Goal: Task Accomplishment & Management: Use online tool/utility

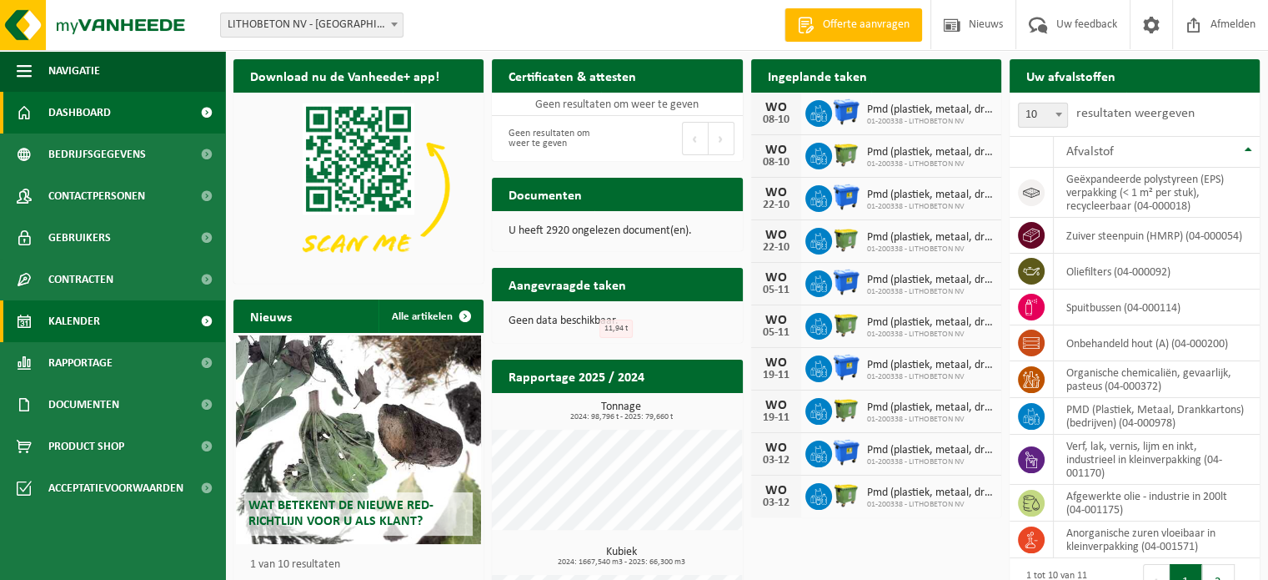
click at [110, 324] on link "Kalender" at bounding box center [112, 321] width 225 height 42
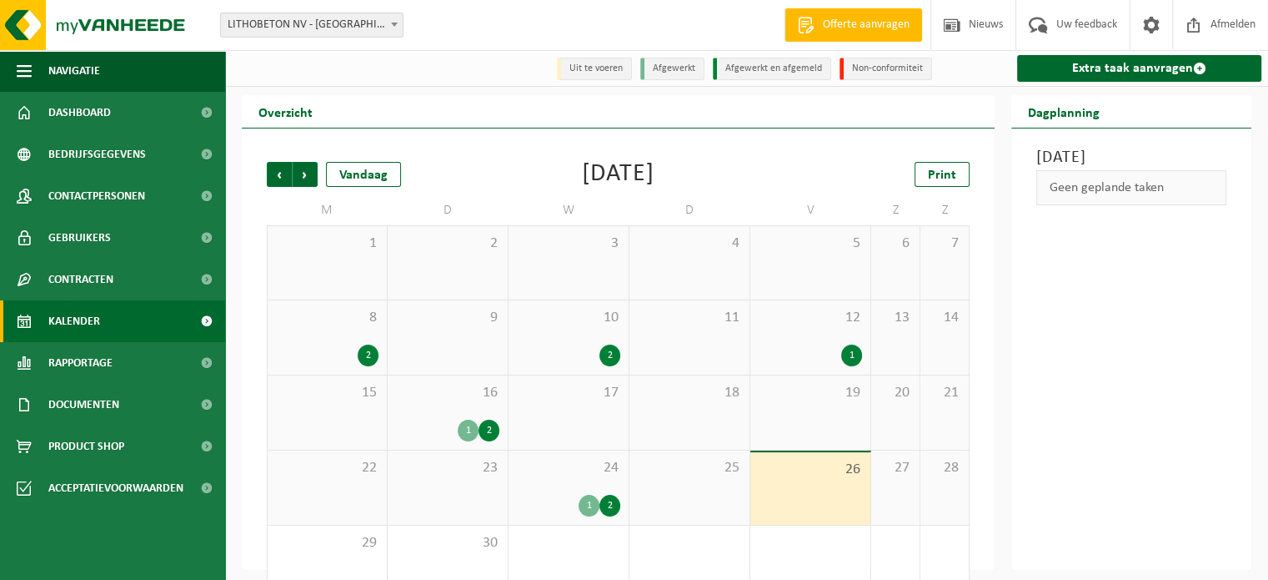
click at [376, 249] on span "1" at bounding box center [327, 243] width 103 height 18
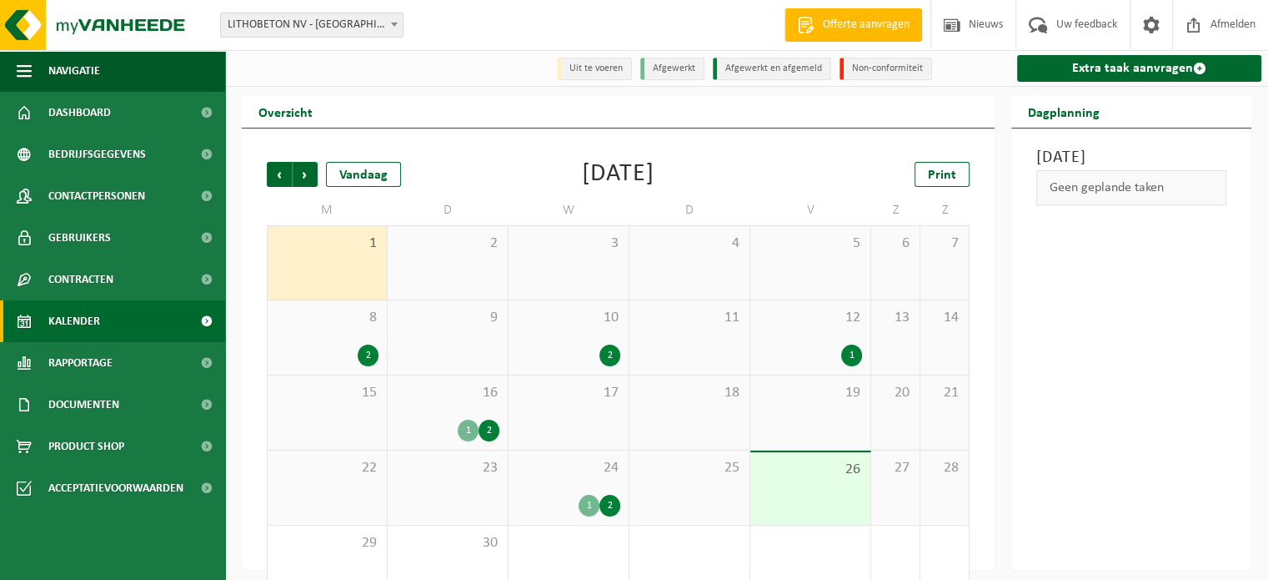
click at [364, 327] on span "8" at bounding box center [327, 318] width 103 height 18
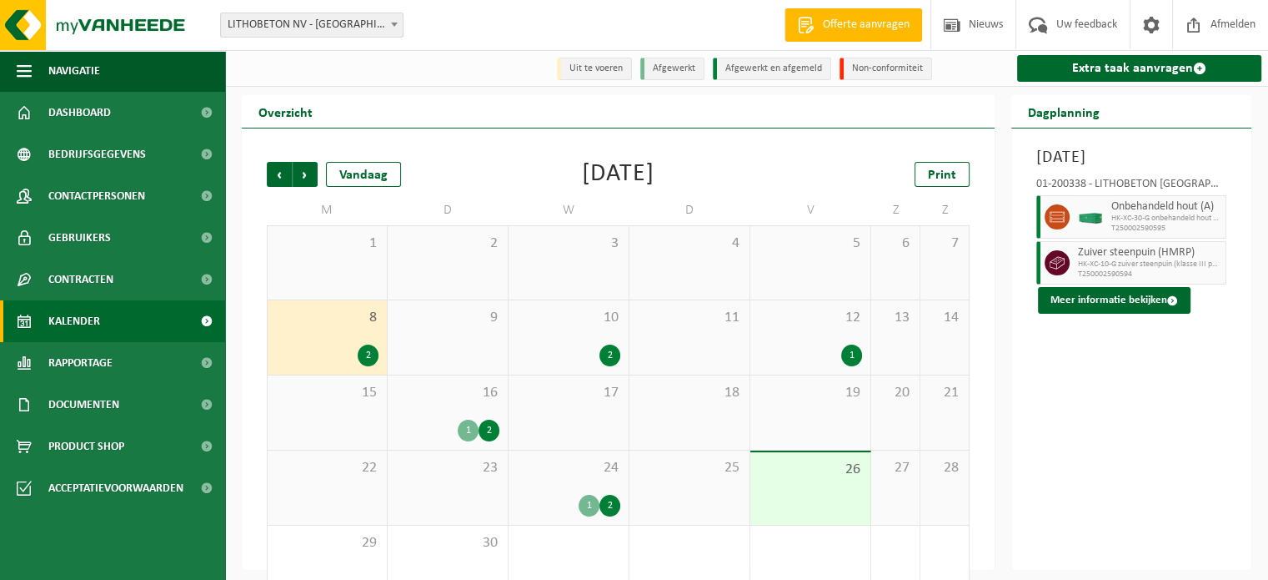
click at [567, 346] on div "2" at bounding box center [568, 355] width 103 height 22
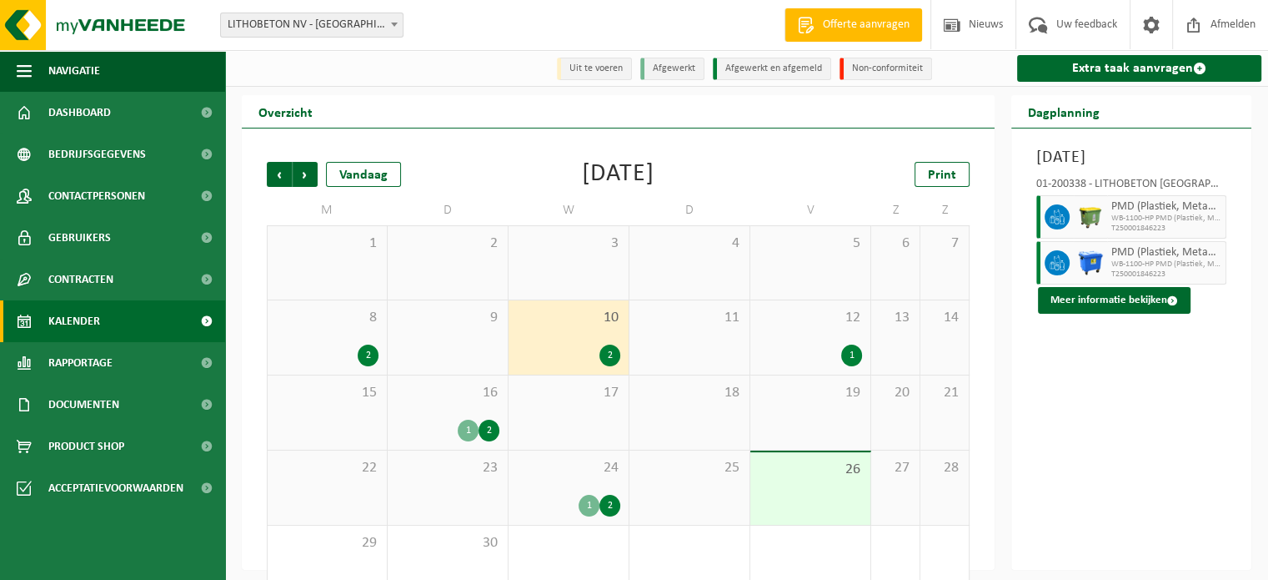
click at [841, 344] on div "12 1" at bounding box center [811, 337] width 120 height 74
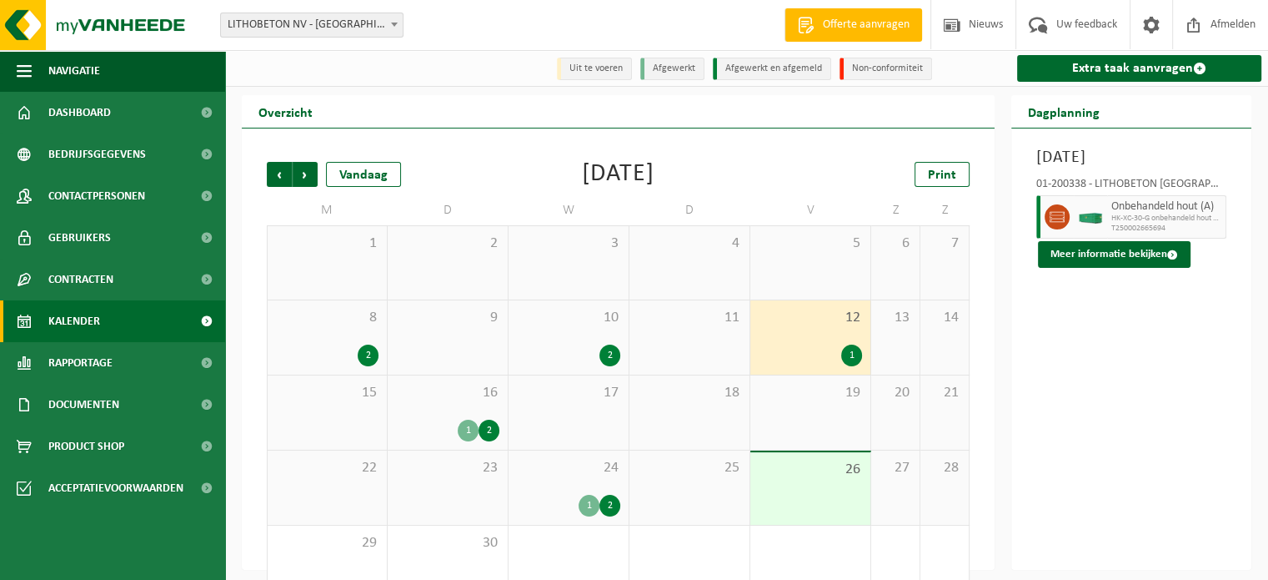
click at [448, 403] on div "16 1 2" at bounding box center [448, 412] width 120 height 74
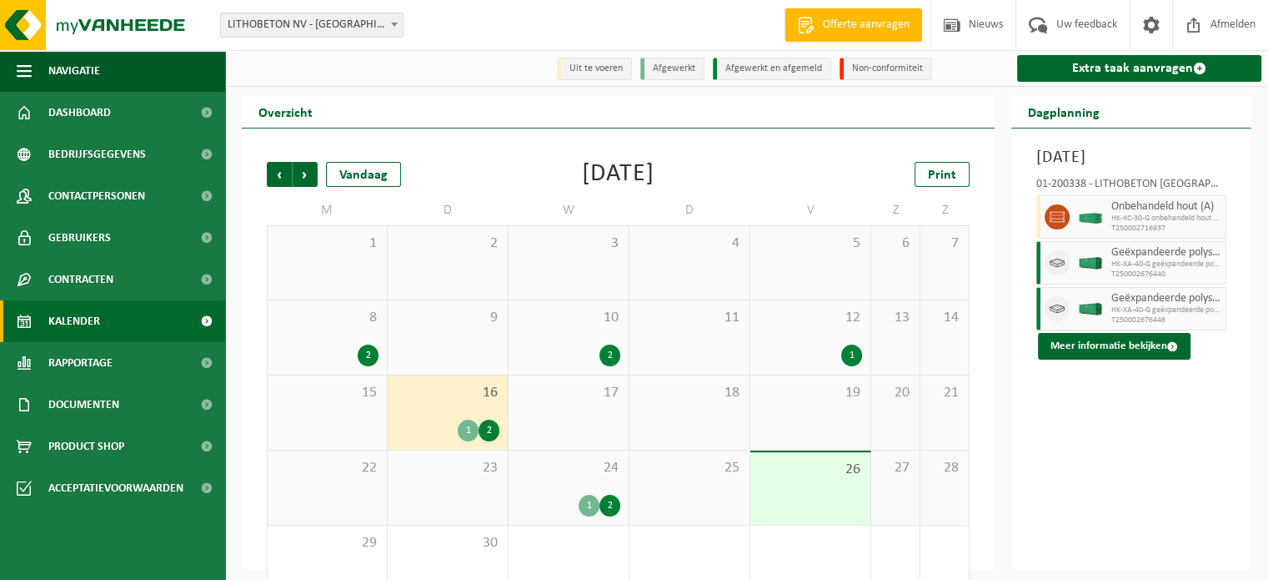
click at [570, 481] on div "24 1 2" at bounding box center [569, 487] width 120 height 74
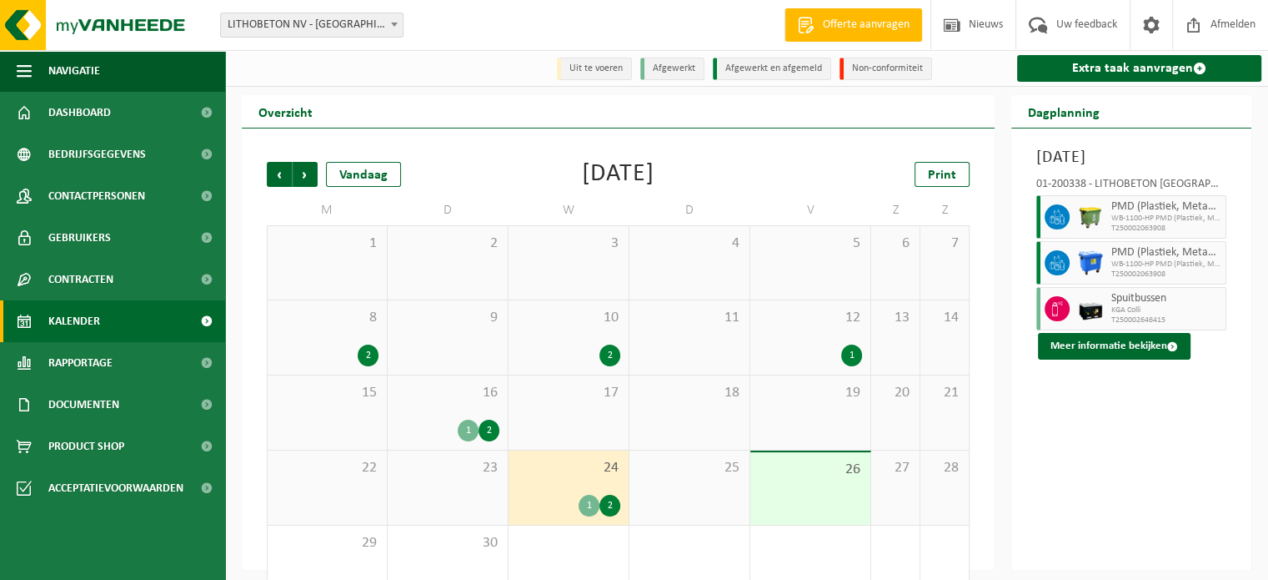
scroll to position [38, 0]
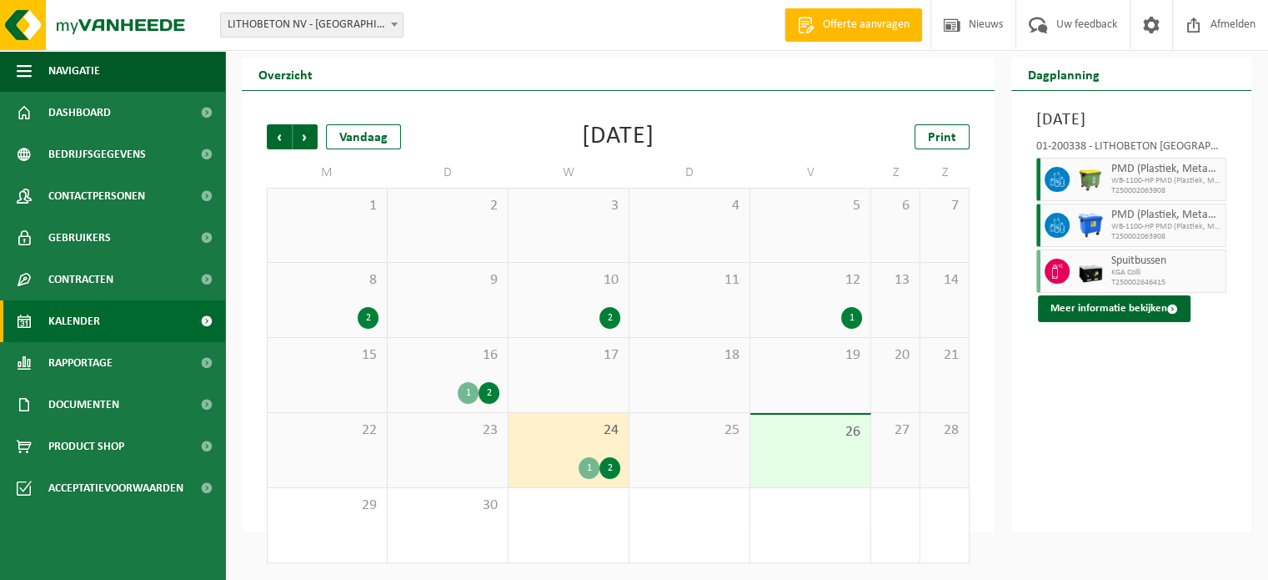
click at [844, 465] on div "26" at bounding box center [811, 450] width 120 height 73
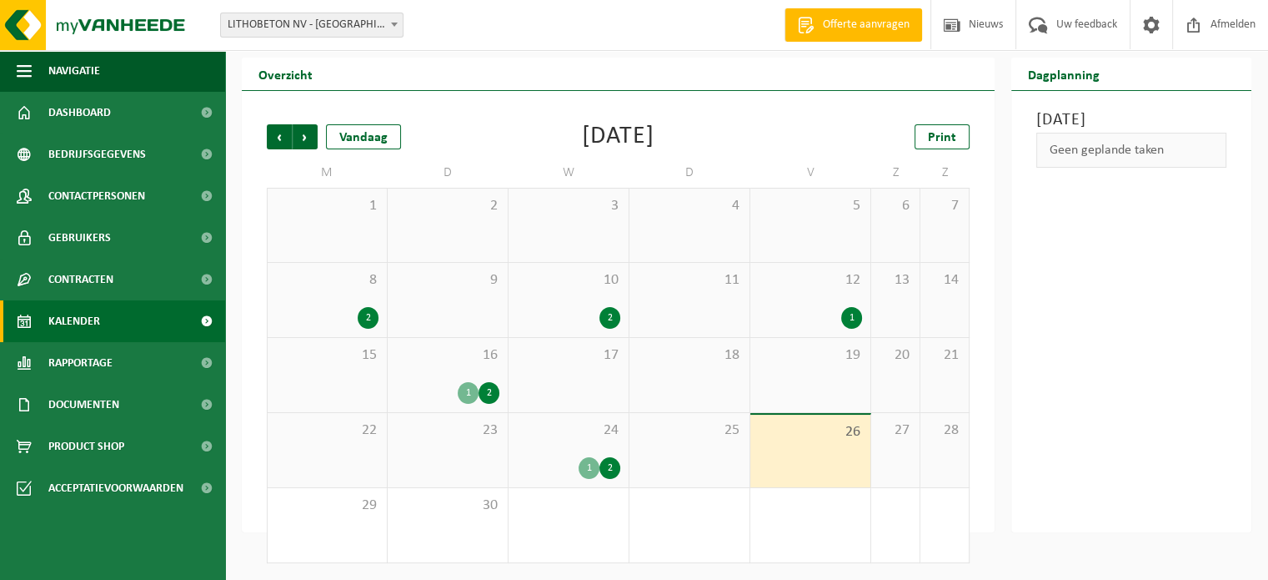
scroll to position [0, 0]
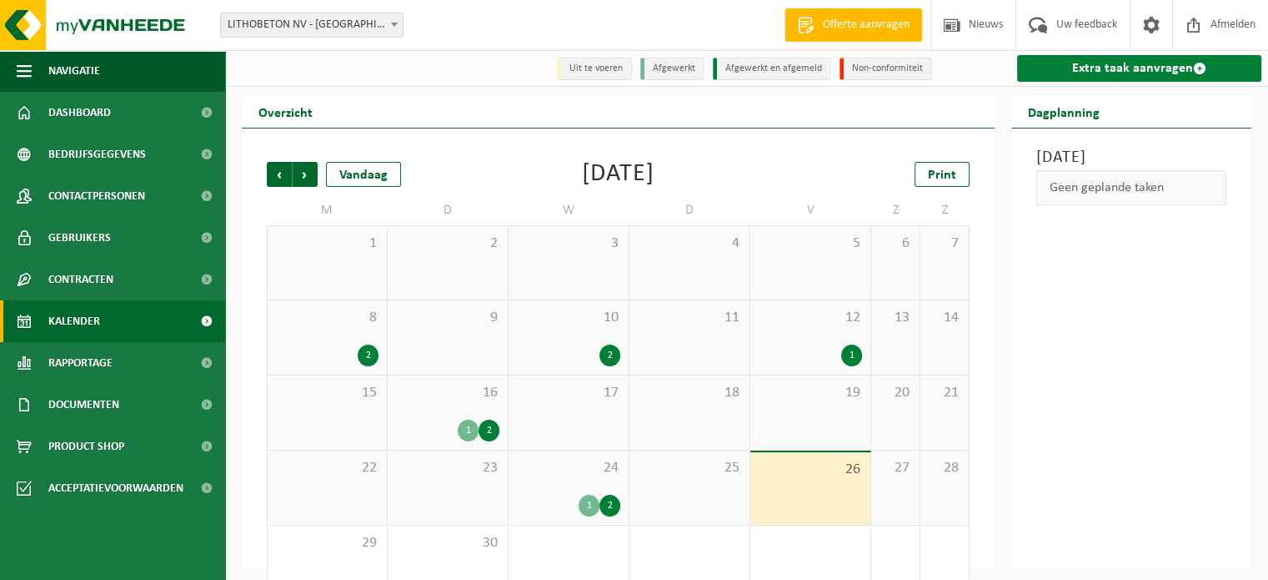
click at [1087, 68] on link "Extra taak aanvragen" at bounding box center [1139, 68] width 244 height 27
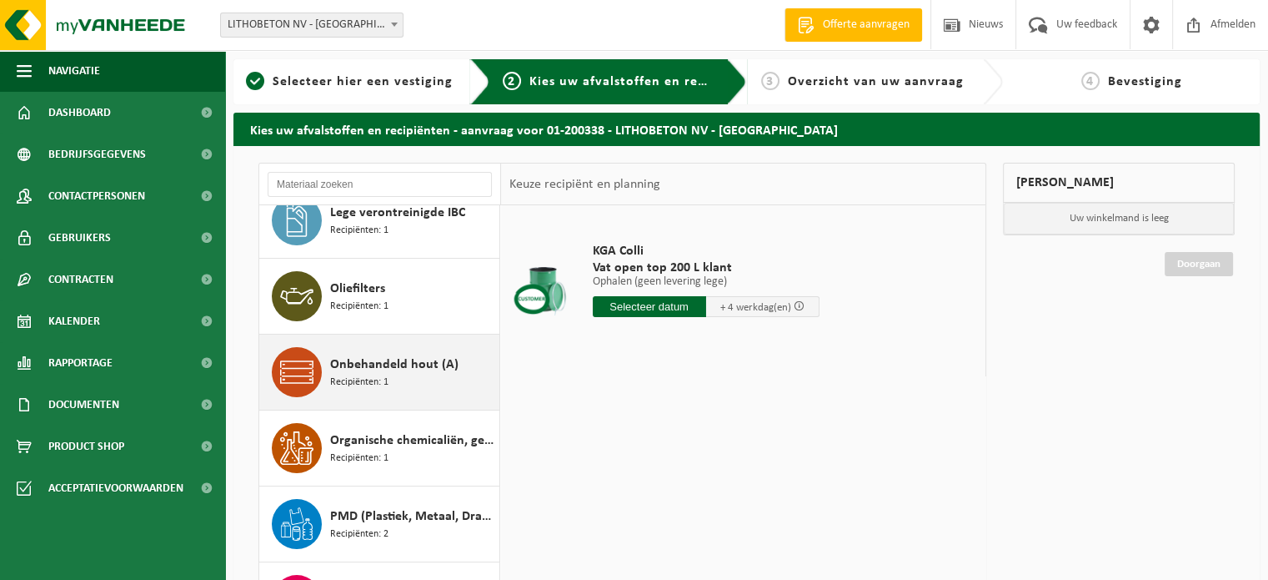
click at [405, 386] on div "Onbehandeld hout (A) Recipiënten: 1" at bounding box center [412, 372] width 165 height 50
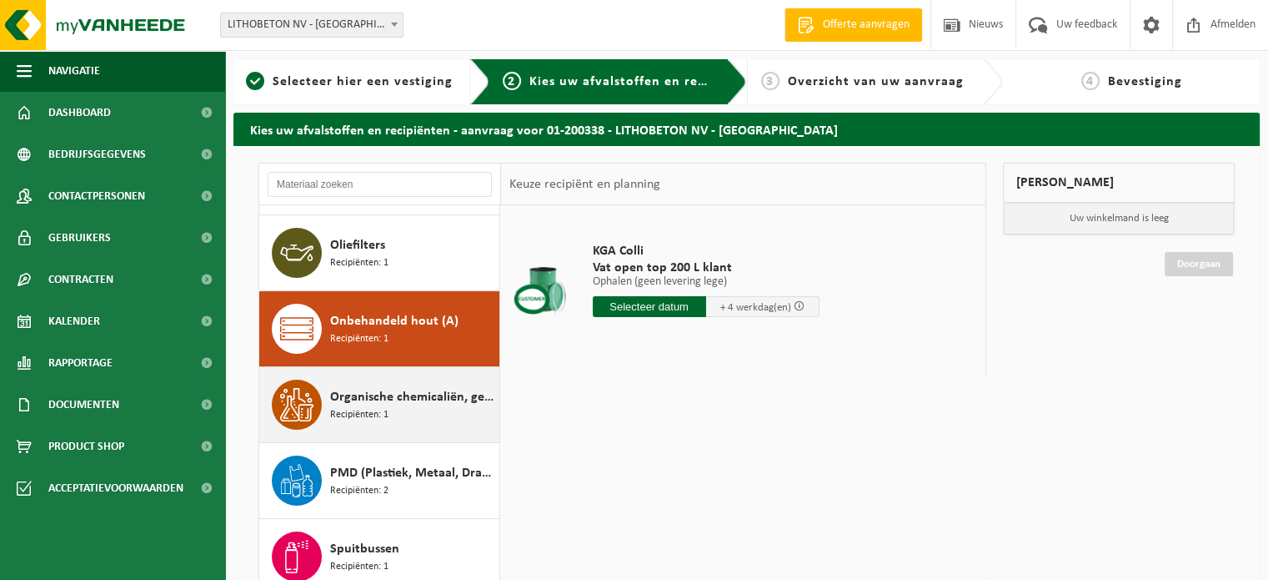
scroll to position [331, 0]
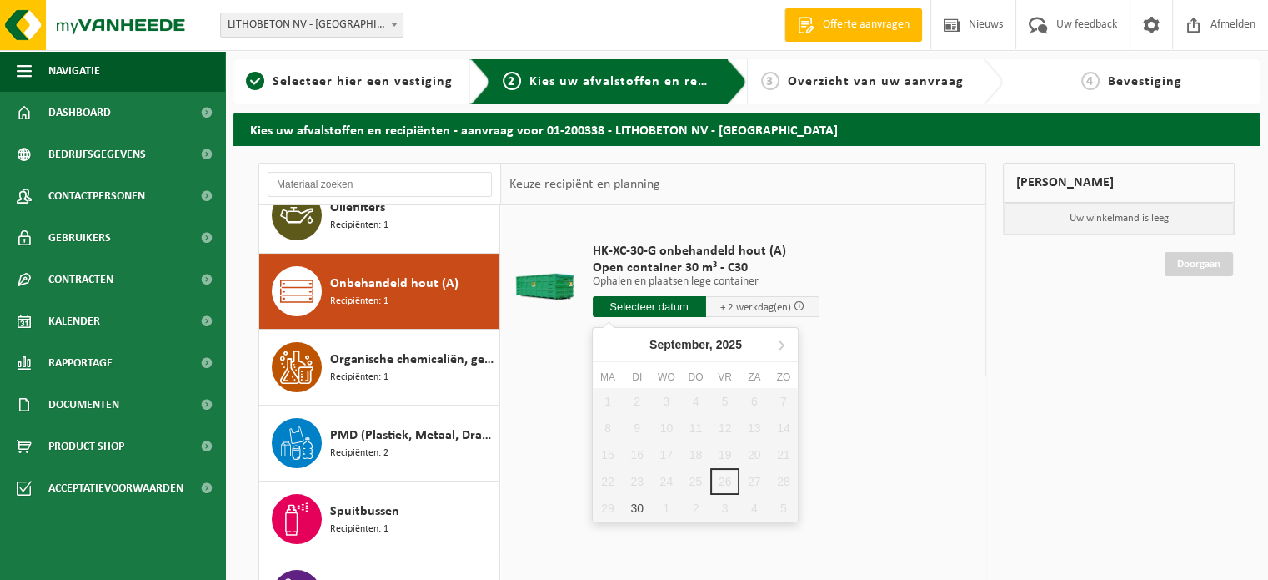
click at [630, 304] on input "text" at bounding box center [649, 306] width 113 height 21
click at [638, 503] on div "30" at bounding box center [637, 508] width 29 height 27
type input "Van 2025-09-30"
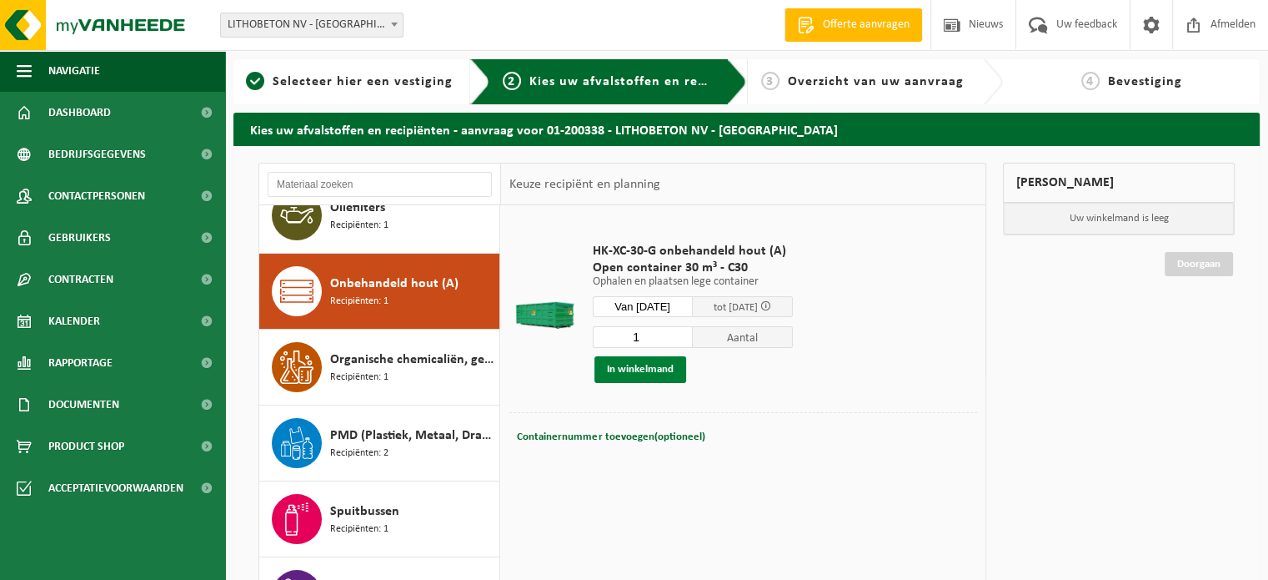
click at [657, 364] on button "In winkelmand" at bounding box center [641, 369] width 92 height 27
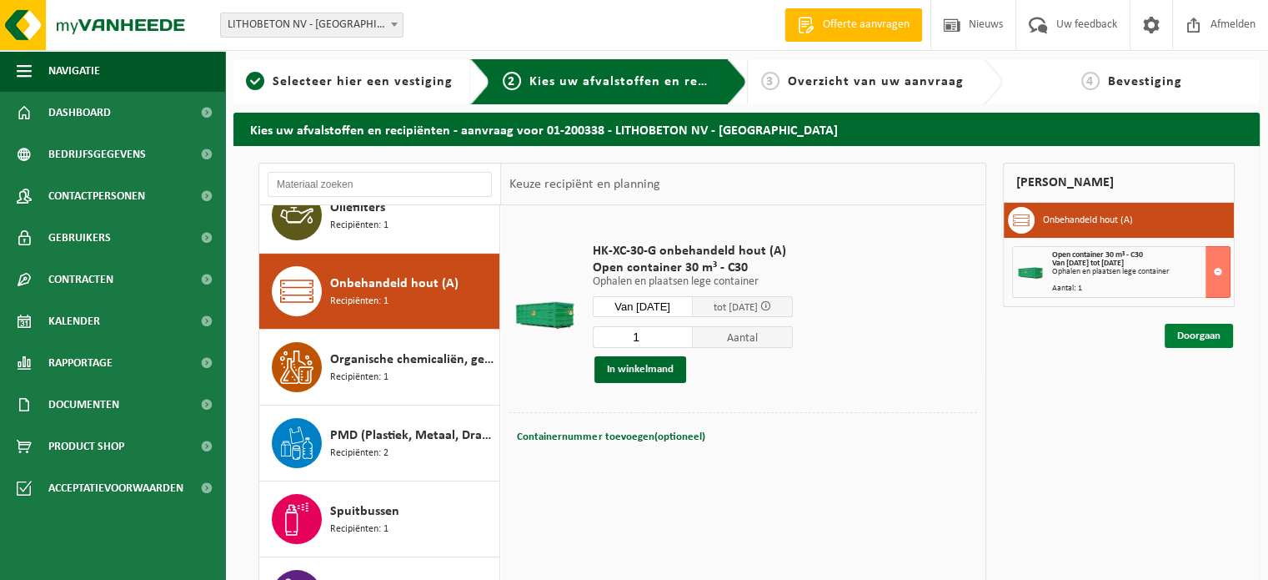
click at [1208, 336] on link "Doorgaan" at bounding box center [1199, 336] width 68 height 24
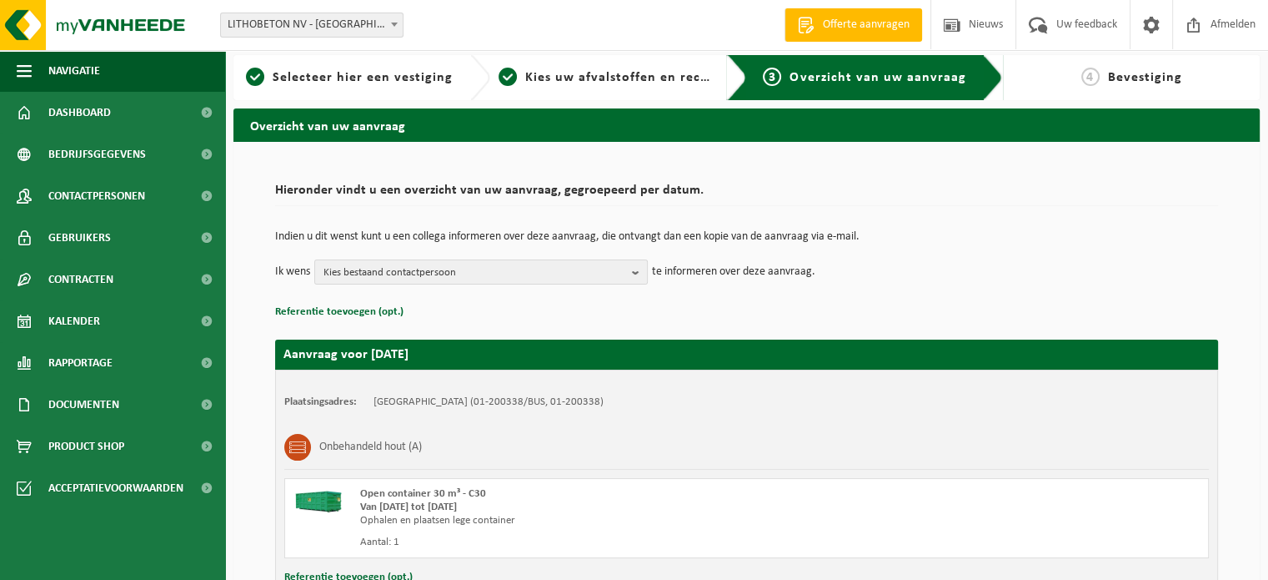
scroll to position [134, 0]
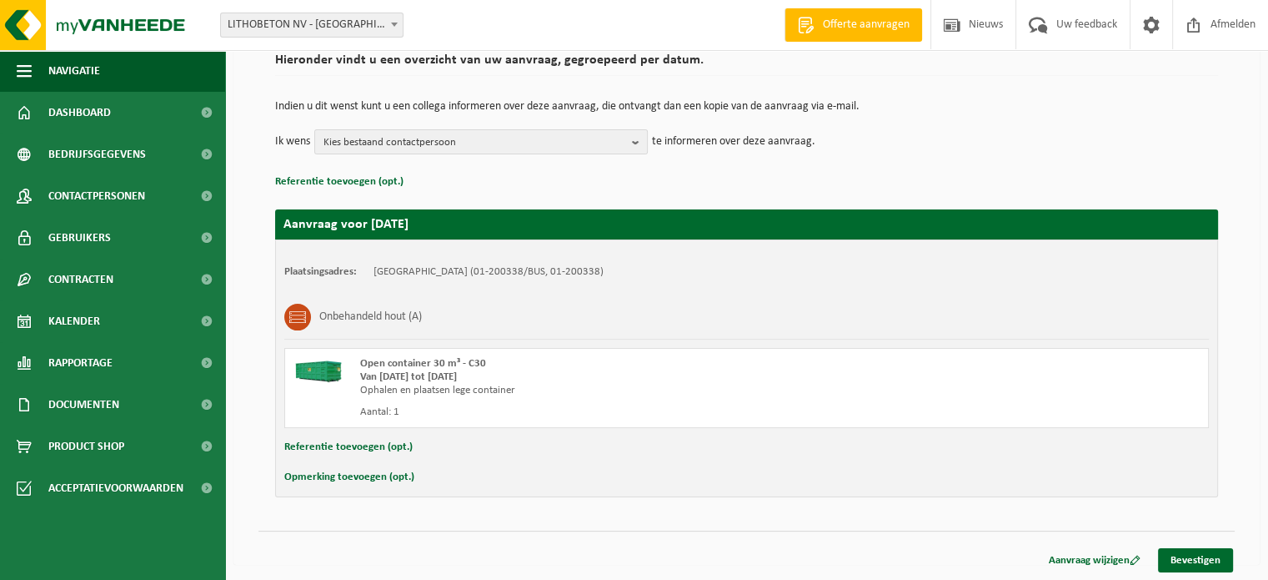
click at [380, 473] on button "Opmerking toevoegen (opt.)" at bounding box center [349, 477] width 130 height 22
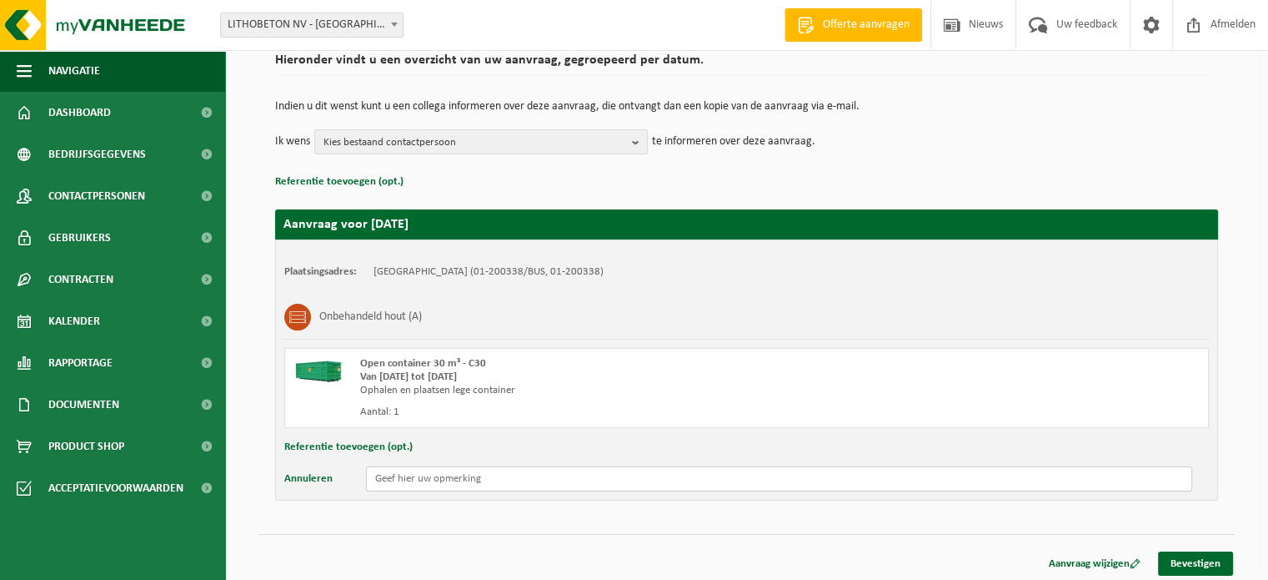
click at [396, 486] on input "text" at bounding box center [779, 478] width 826 height 25
type input "H"
type input "[PERSON_NAME] - [GEOGRAPHIC_DATA]"
click at [1189, 558] on link "Bevestigen" at bounding box center [1195, 563] width 75 height 24
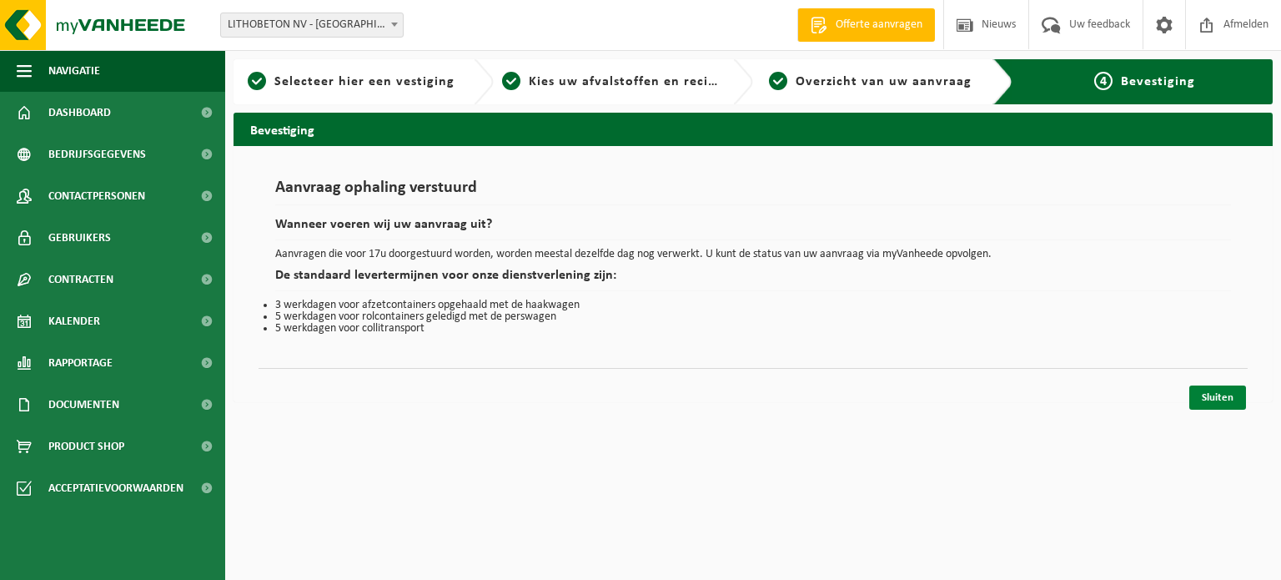
click at [1210, 399] on link "Sluiten" at bounding box center [1217, 397] width 57 height 24
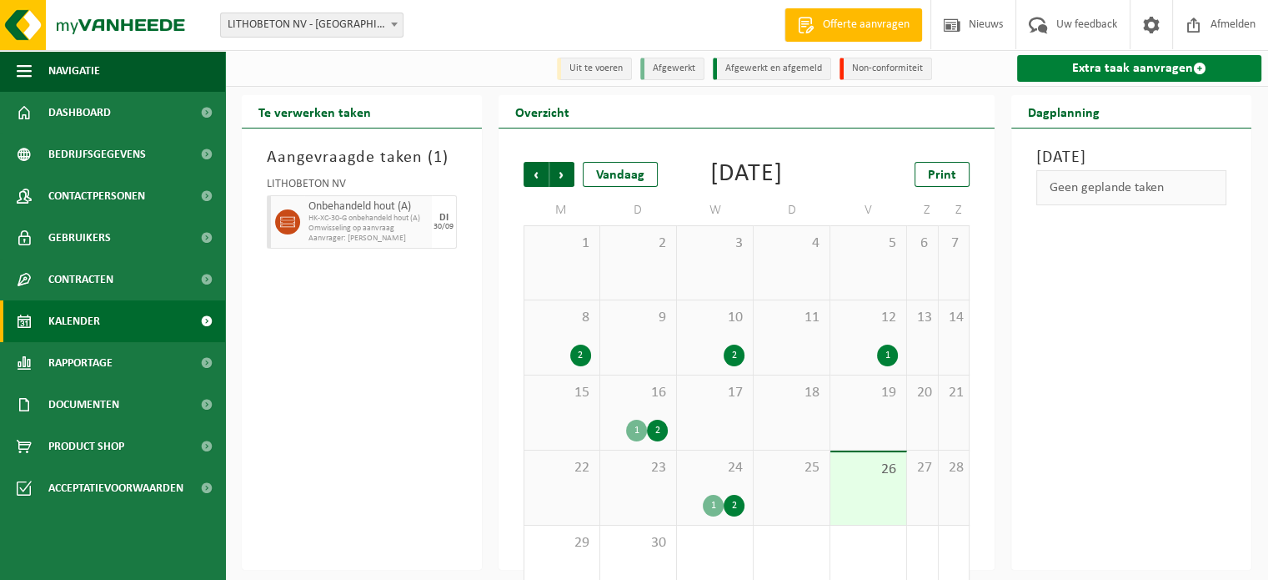
click at [1167, 68] on link "Extra taak aanvragen" at bounding box center [1139, 68] width 244 height 27
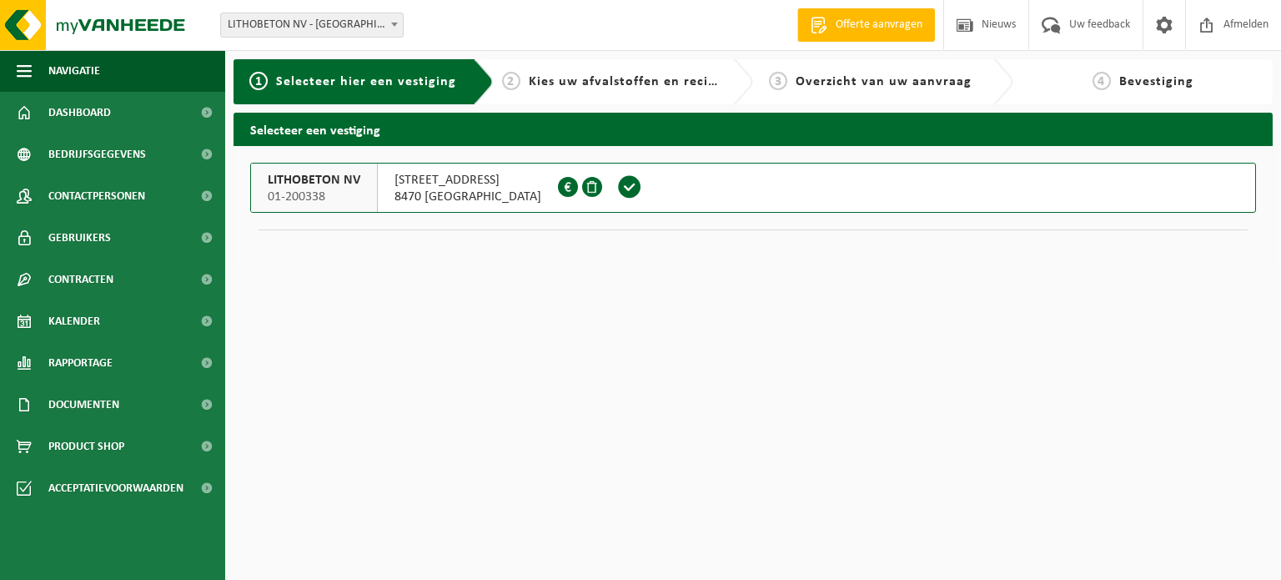
click at [617, 189] on span at bounding box center [629, 186] width 25 height 25
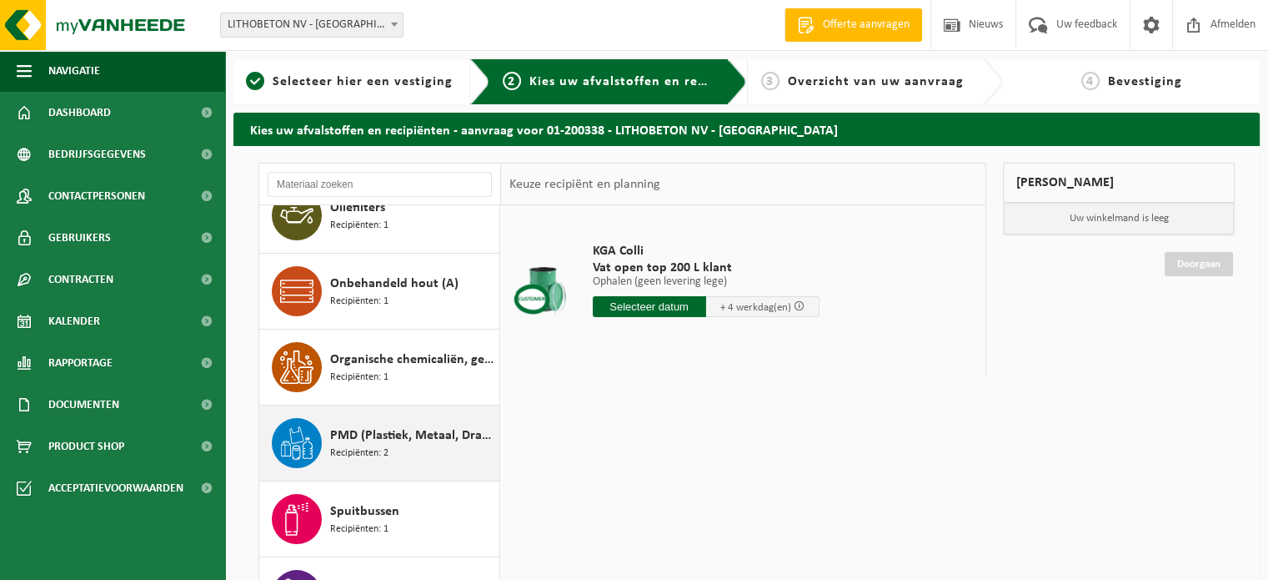
scroll to position [83, 0]
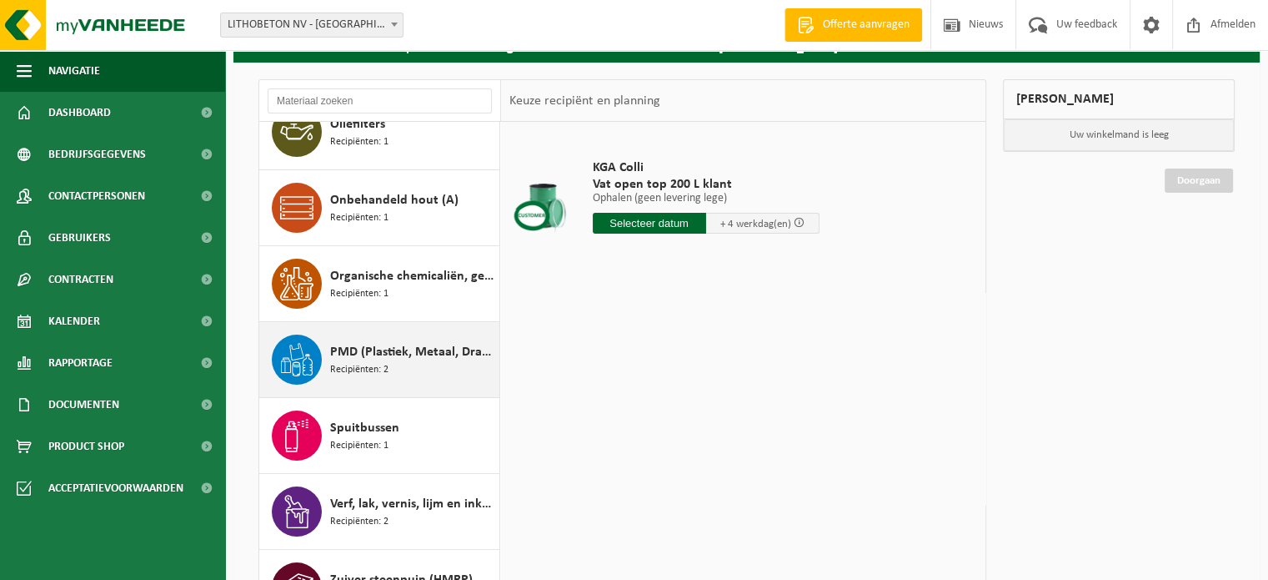
click at [344, 418] on span "Spuitbussen" at bounding box center [364, 428] width 69 height 20
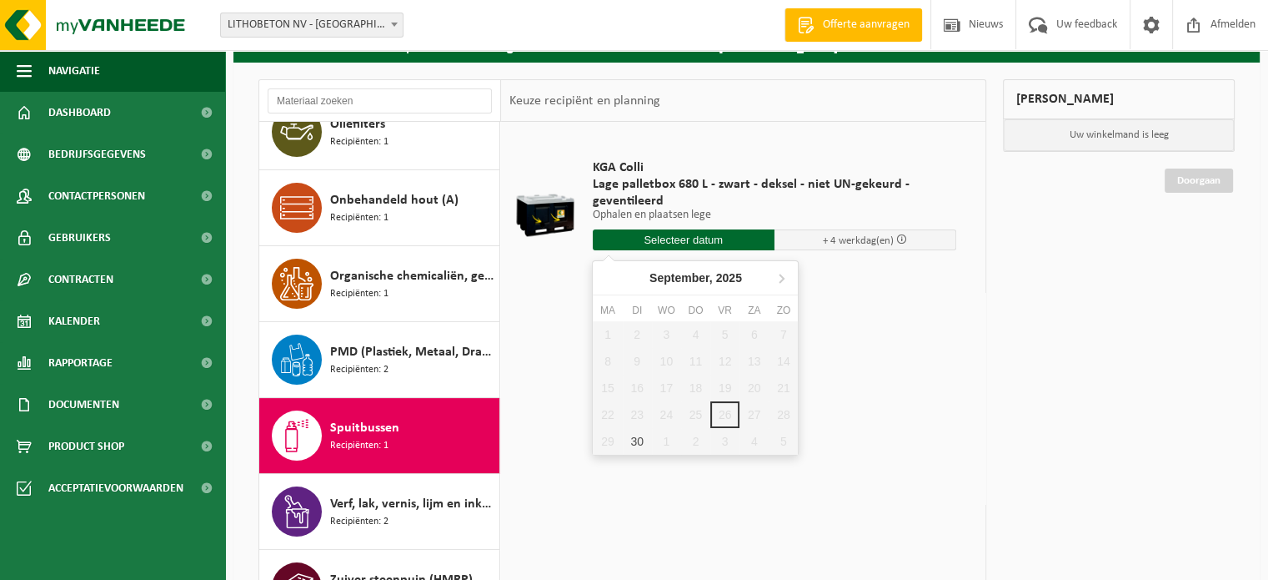
click at [600, 239] on input "text" at bounding box center [684, 239] width 182 height 21
click at [650, 456] on div "KGA Colli Lage palletbox 680 L - zwart - deksel - niet UN-gekeurd - geventileer…" at bounding box center [743, 372] width 485 height 500
click at [699, 229] on input "text" at bounding box center [684, 239] width 182 height 21
click at [640, 439] on div "30" at bounding box center [637, 441] width 29 height 27
type input "Van 2025-09-30"
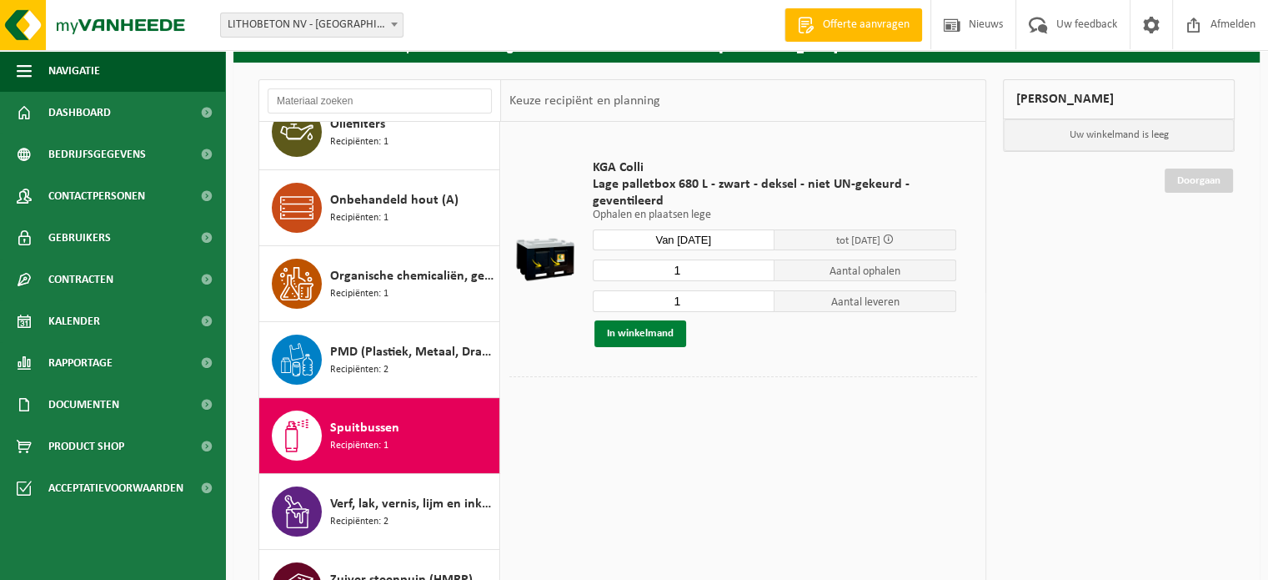
click at [651, 339] on button "In winkelmand" at bounding box center [641, 333] width 92 height 27
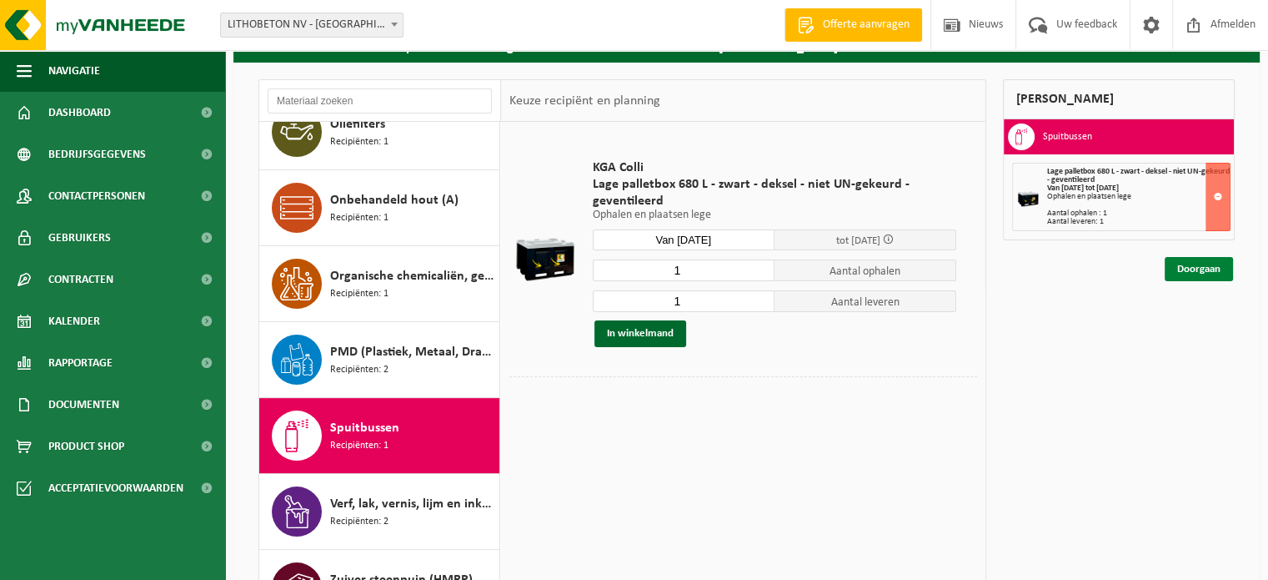
click at [1223, 266] on link "Doorgaan" at bounding box center [1199, 269] width 68 height 24
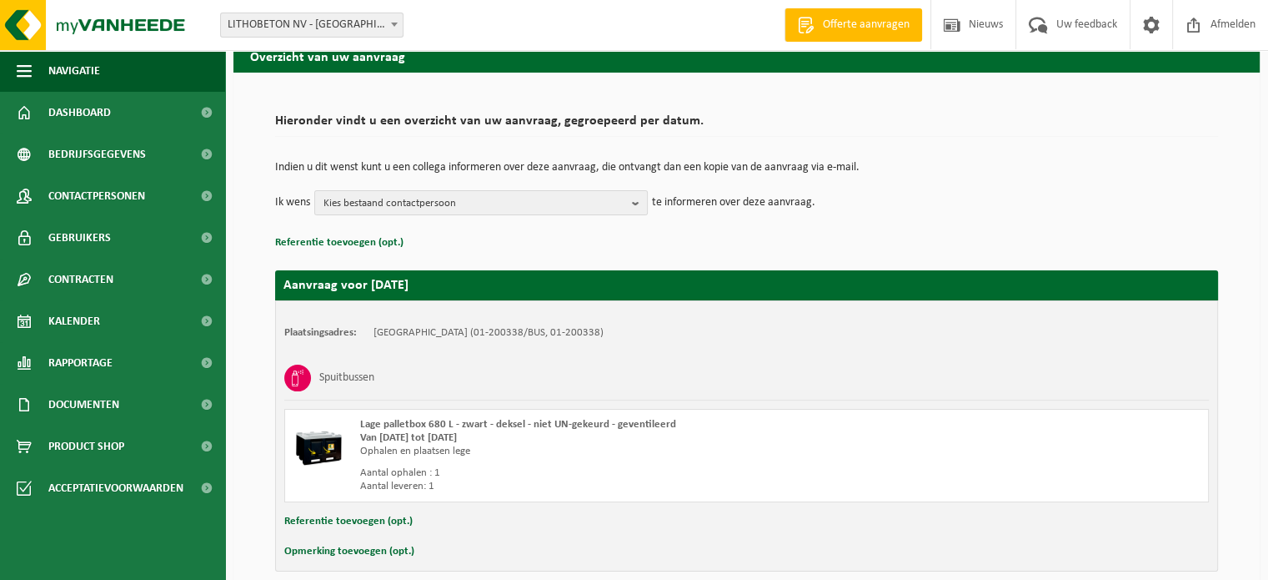
scroll to position [148, 0]
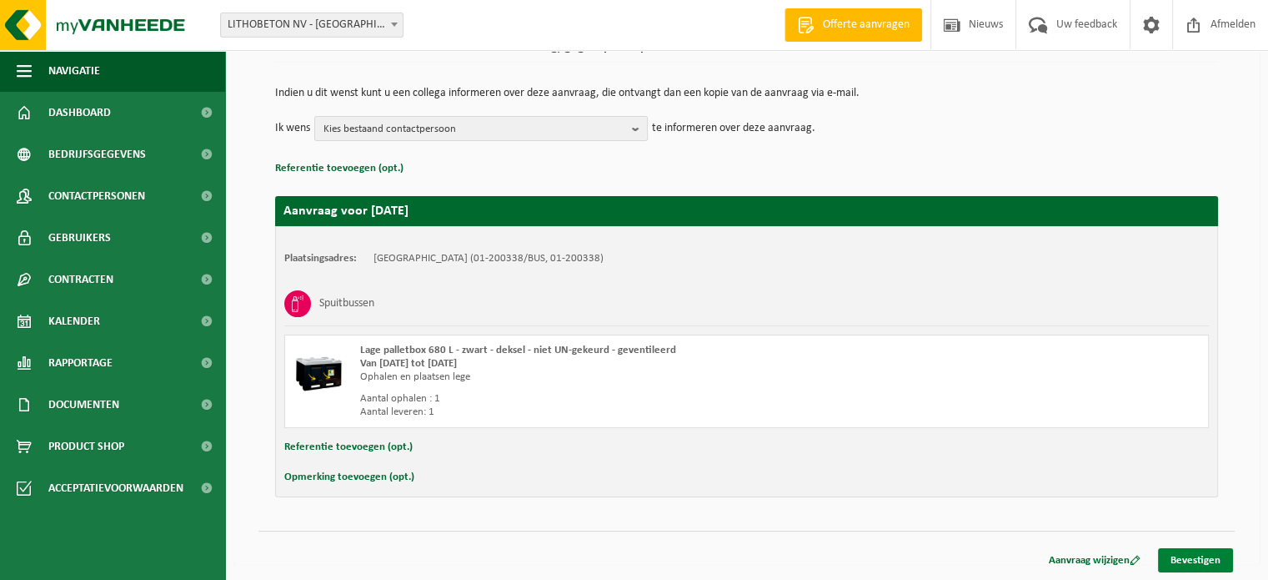
click at [1213, 568] on link "Bevestigen" at bounding box center [1195, 560] width 75 height 24
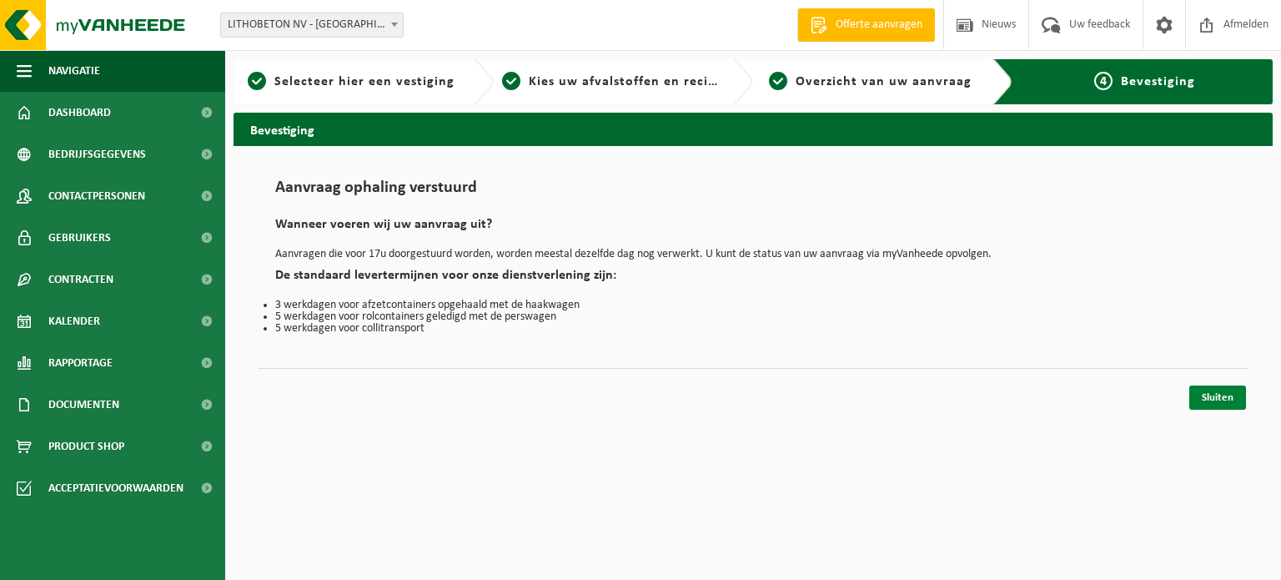
click at [1219, 399] on link "Sluiten" at bounding box center [1217, 397] width 57 height 24
